Goal: Transaction & Acquisition: Purchase product/service

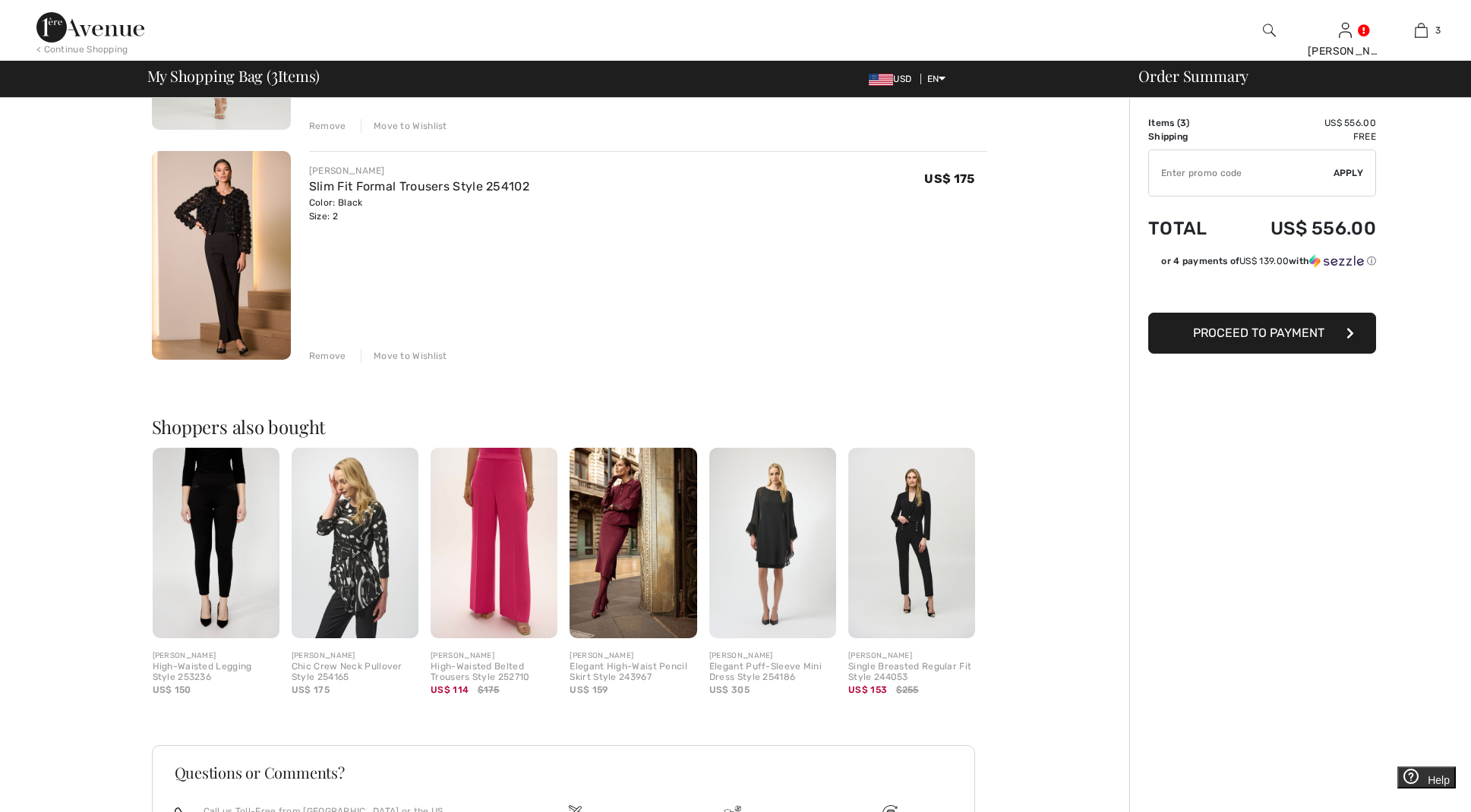
scroll to position [529, 0]
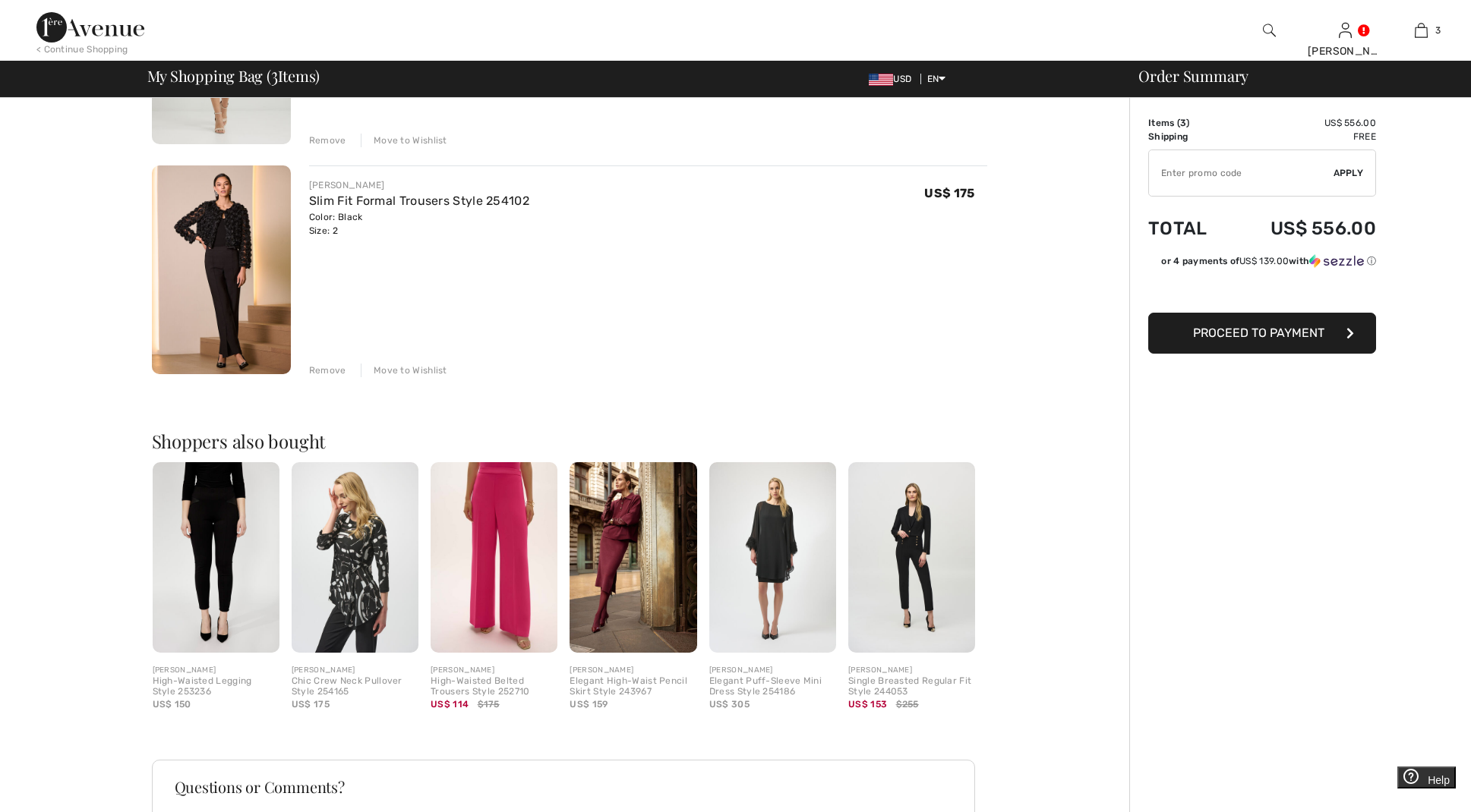
click at [912, 534] on img at bounding box center [911, 558] width 126 height 191
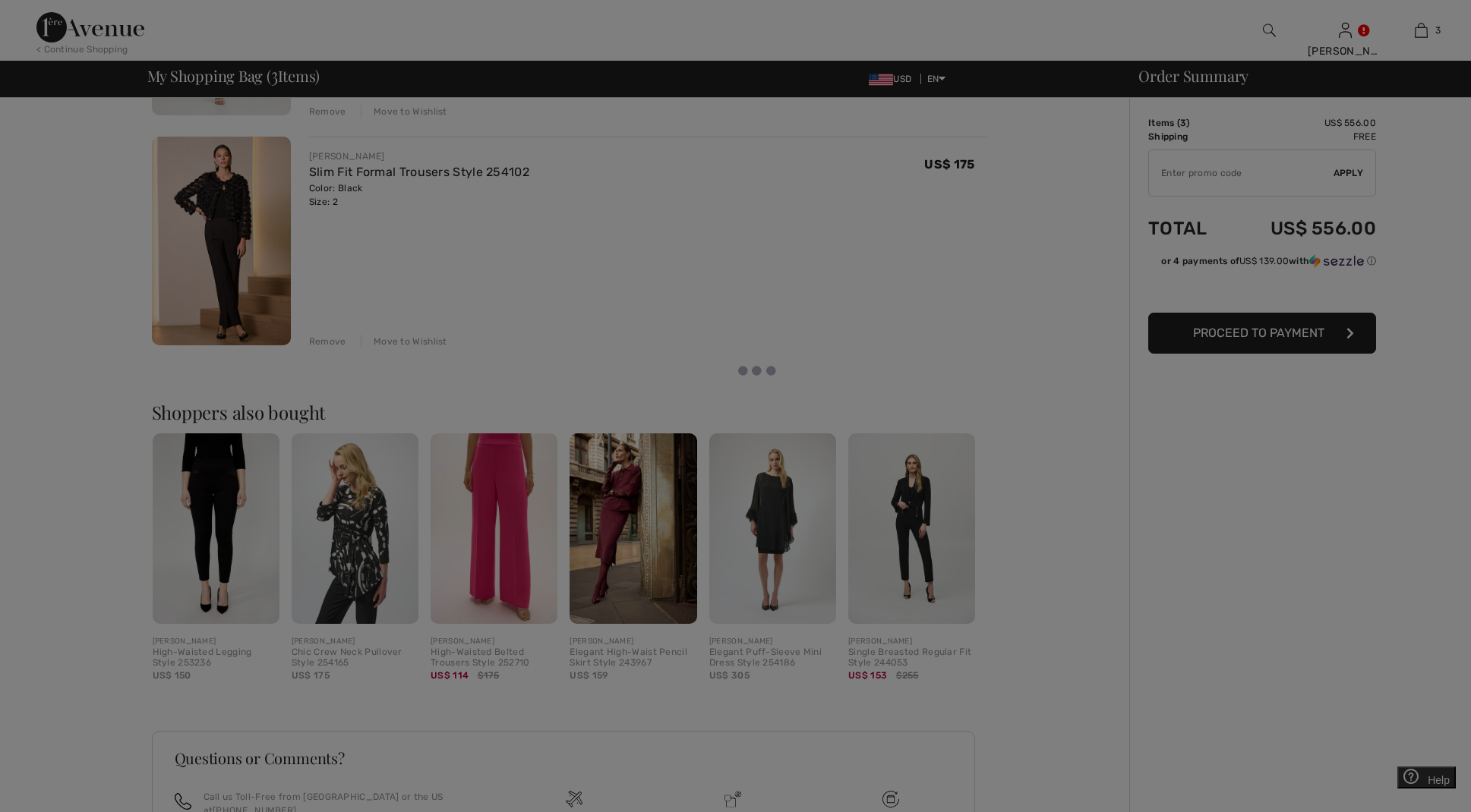
scroll to position [547, 0]
click at [915, 505] on div at bounding box center [735, 406] width 1471 height 812
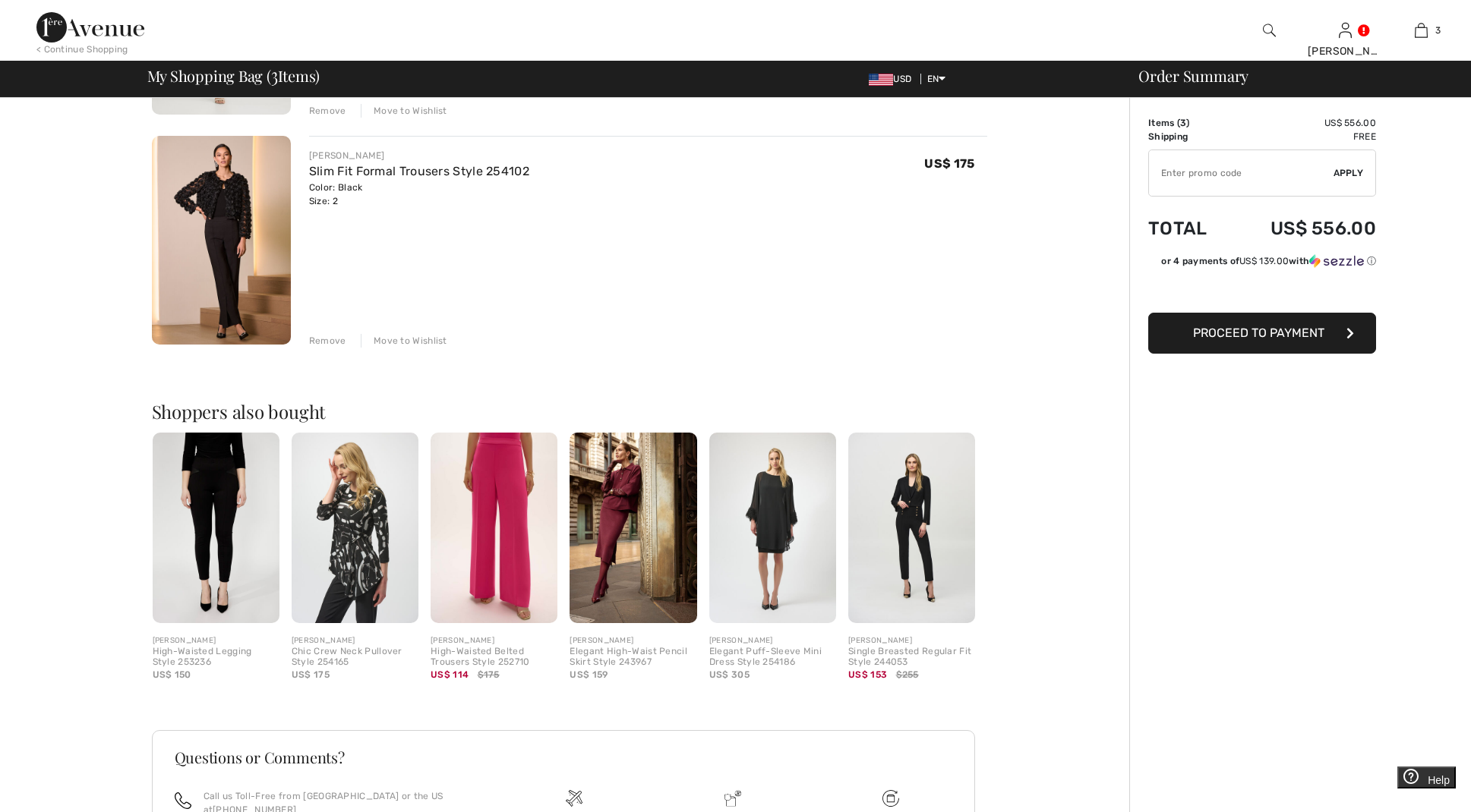
click at [915, 505] on img at bounding box center [911, 528] width 126 height 191
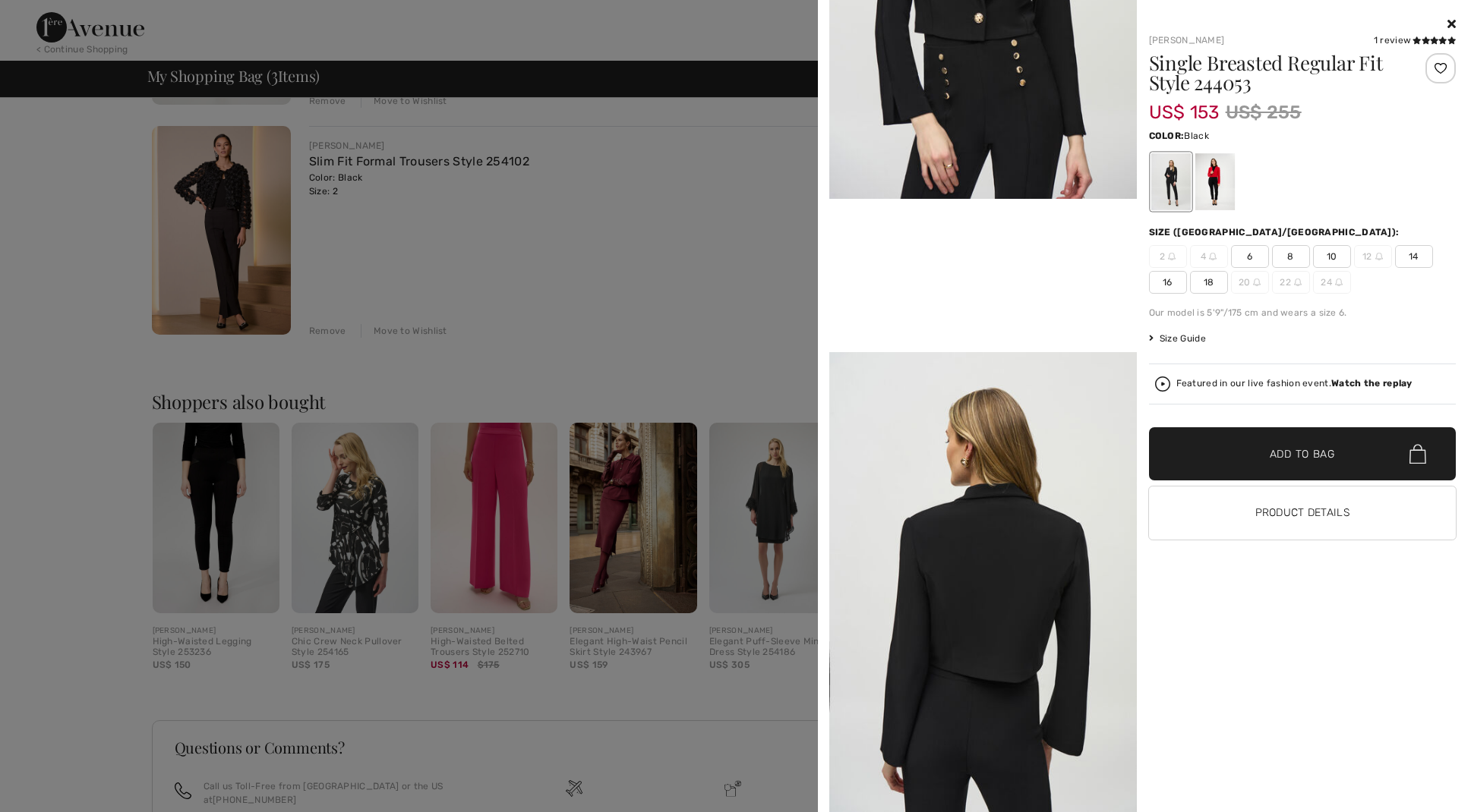
scroll to position [902, 0]
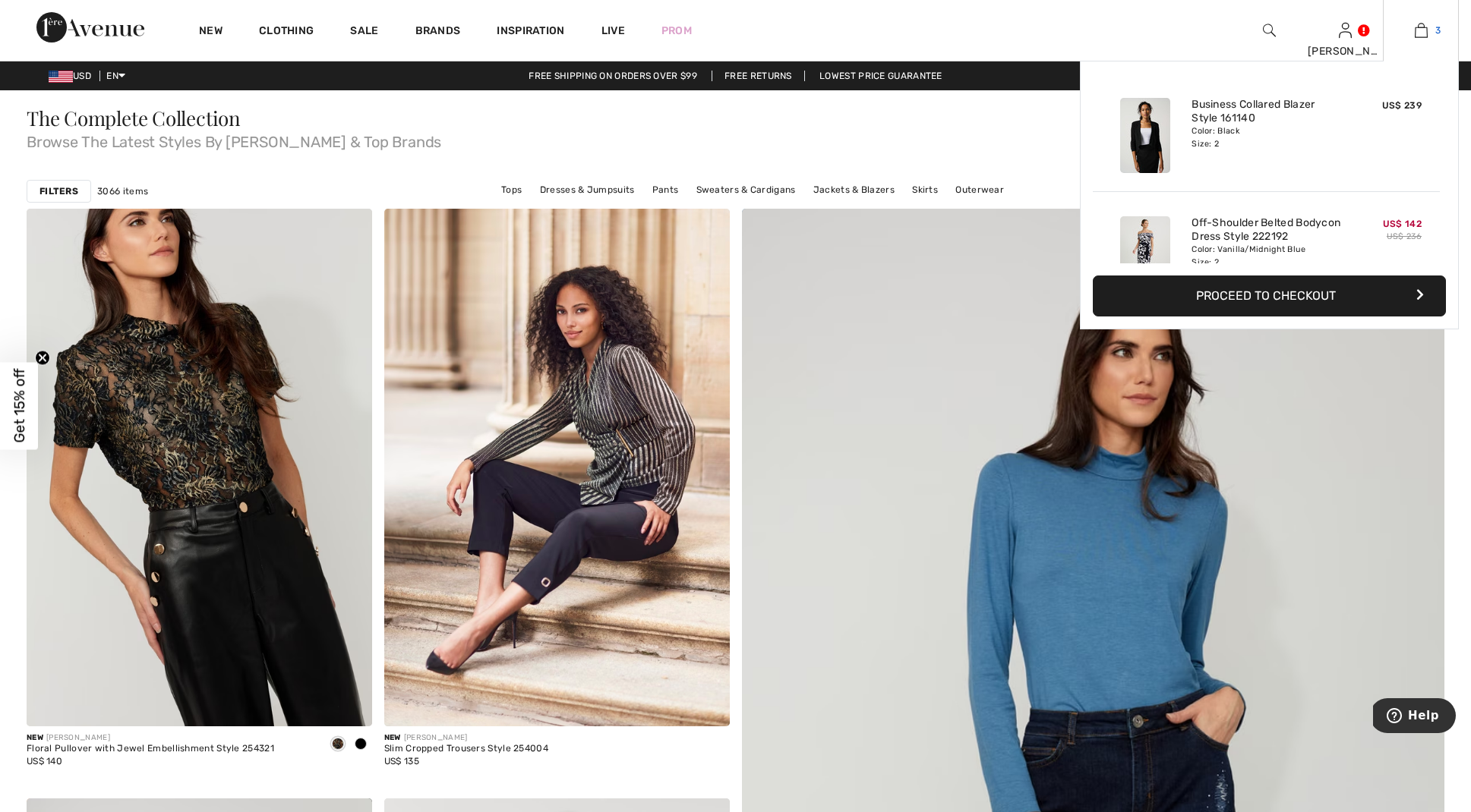
click at [1420, 29] on img at bounding box center [1421, 30] width 13 height 18
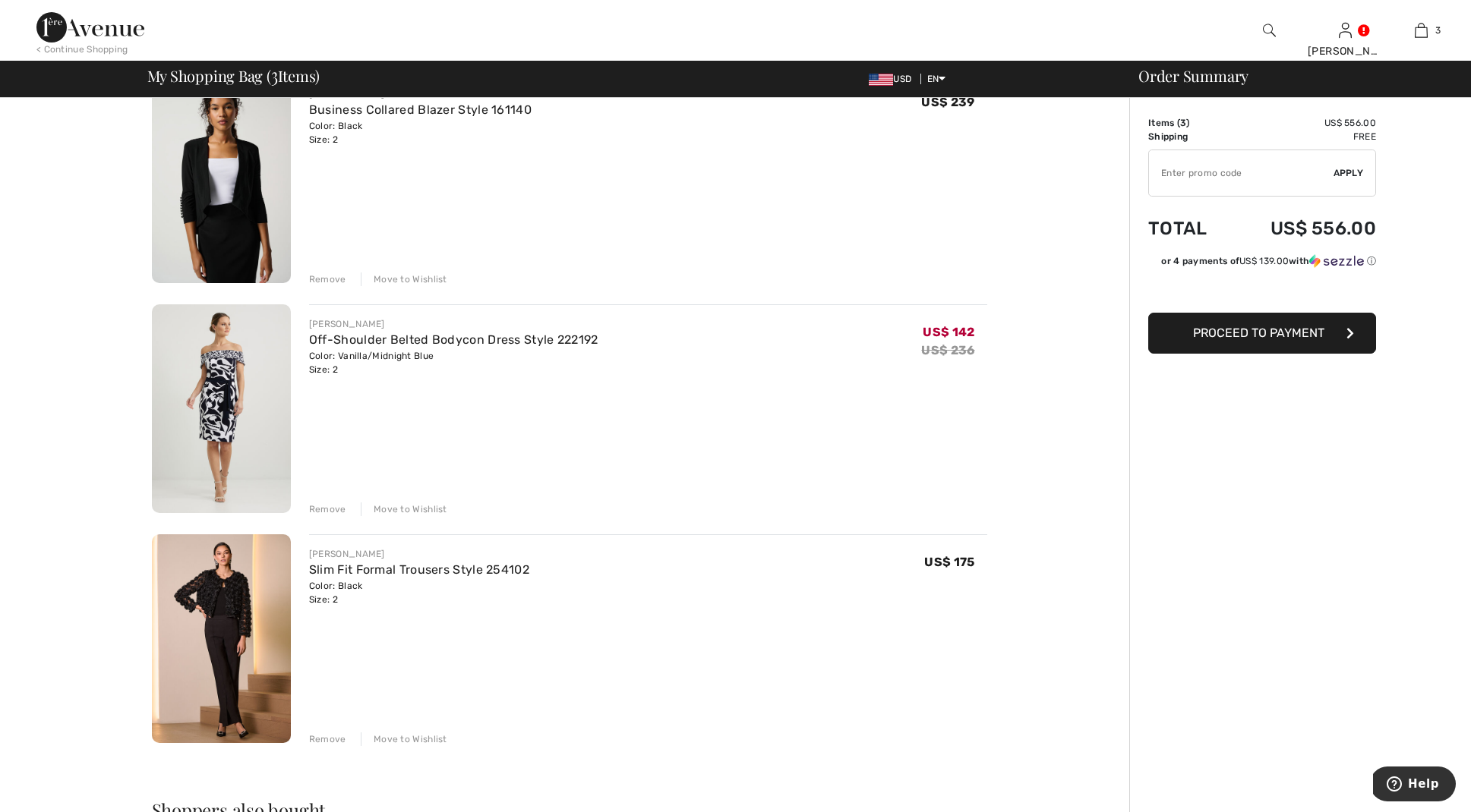
scroll to position [148, 0]
